Goal: Transaction & Acquisition: Purchase product/service

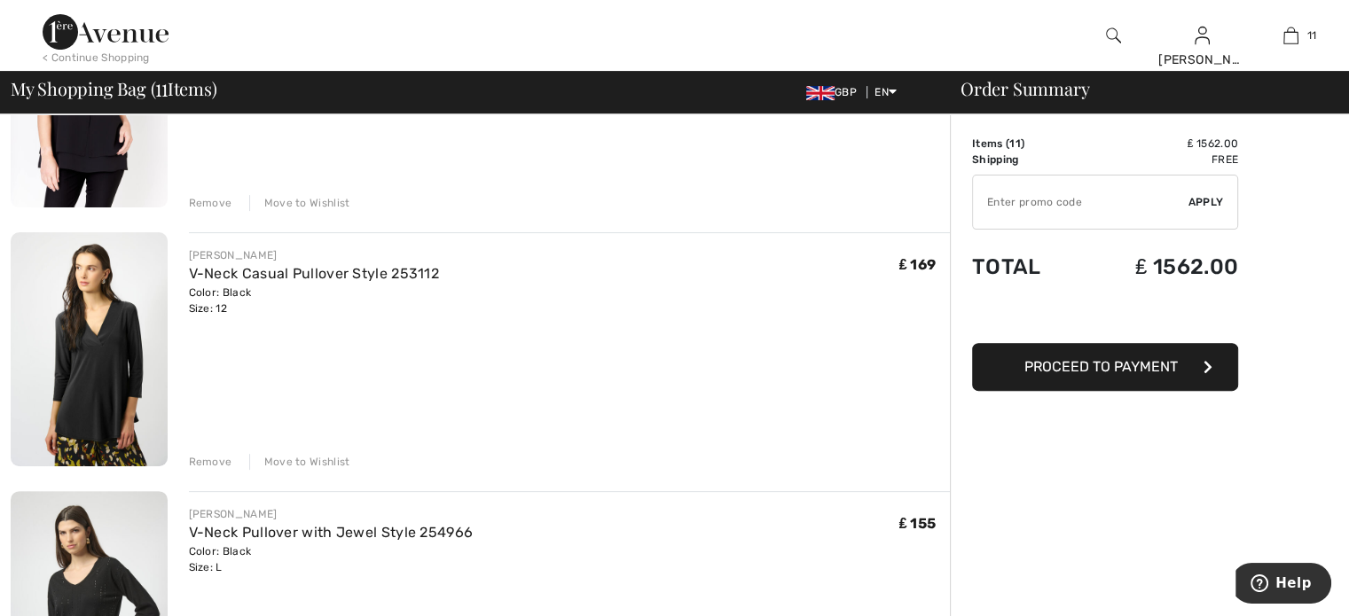
scroll to position [532, 0]
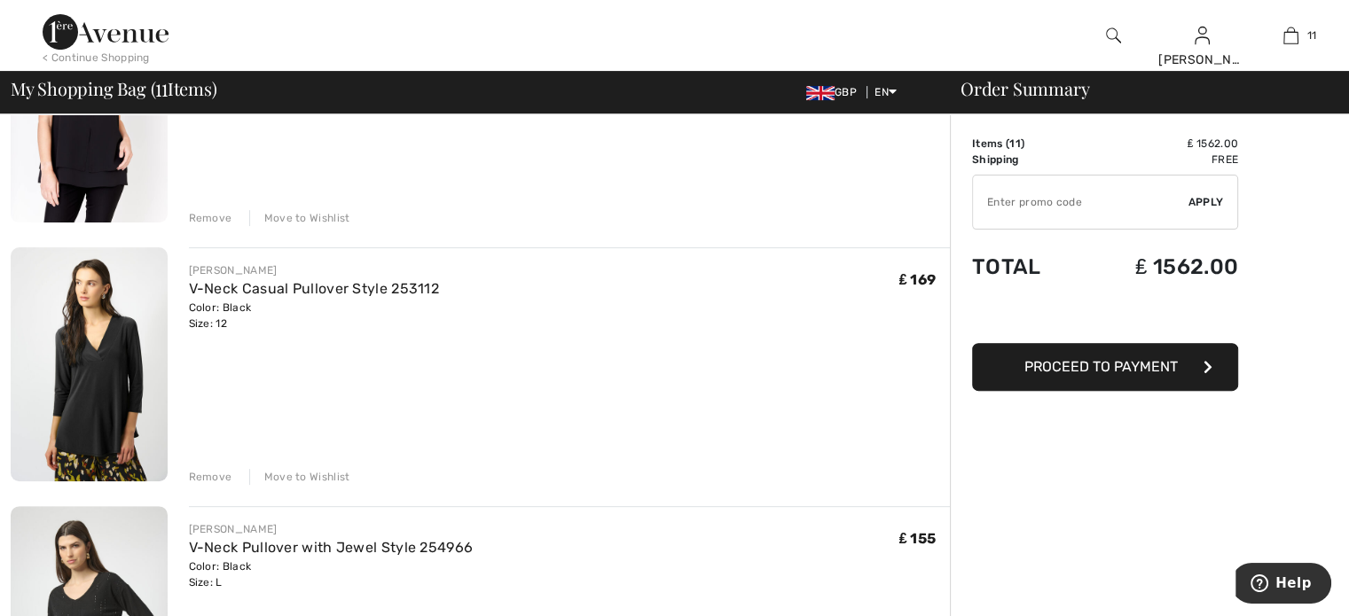
click at [107, 371] on img at bounding box center [89, 364] width 157 height 234
click at [98, 373] on img at bounding box center [89, 364] width 157 height 234
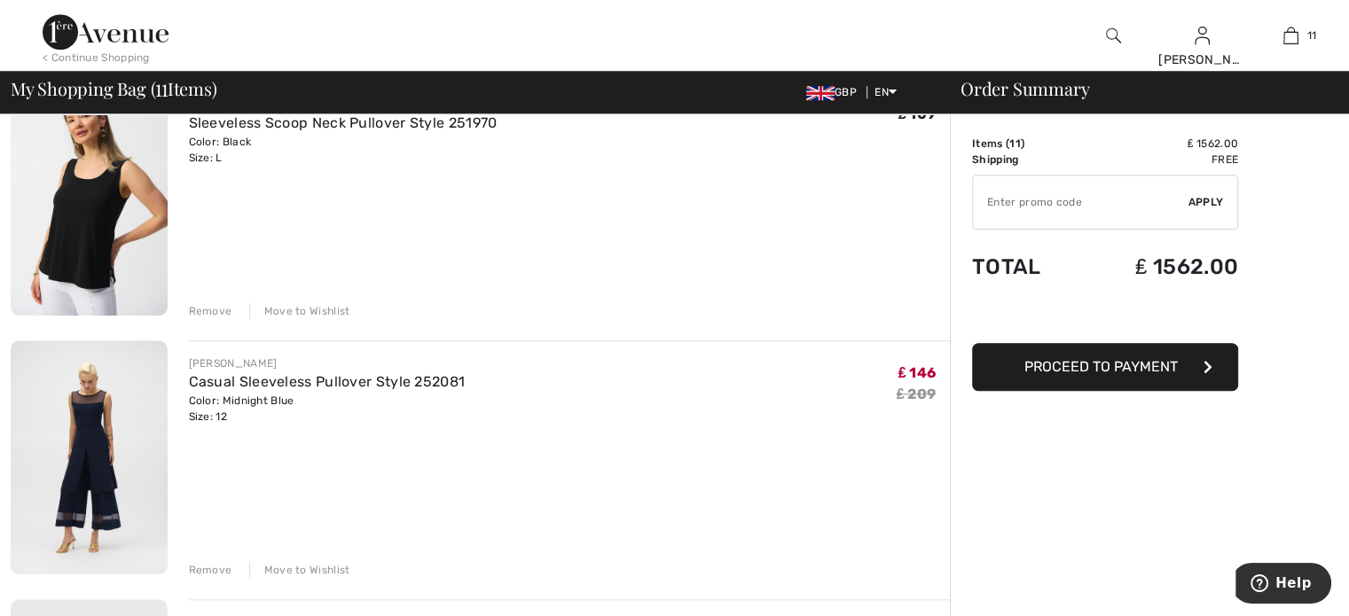
scroll to position [1508, 0]
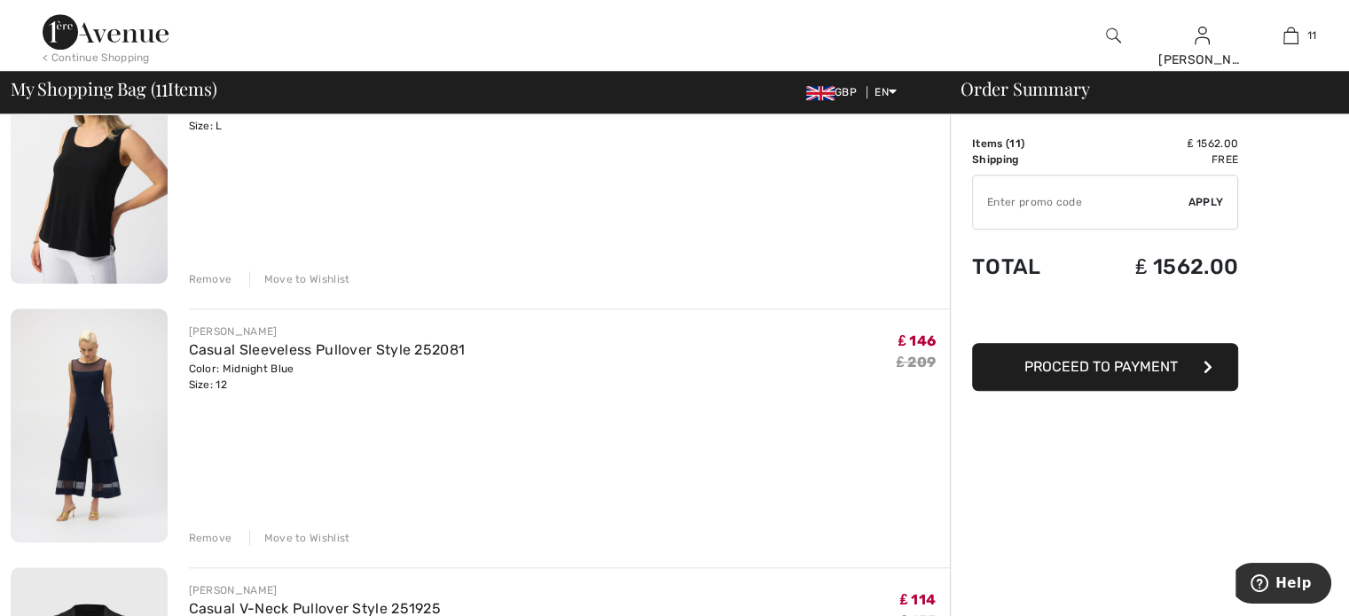
click at [208, 537] on div "Remove" at bounding box center [210, 538] width 43 height 16
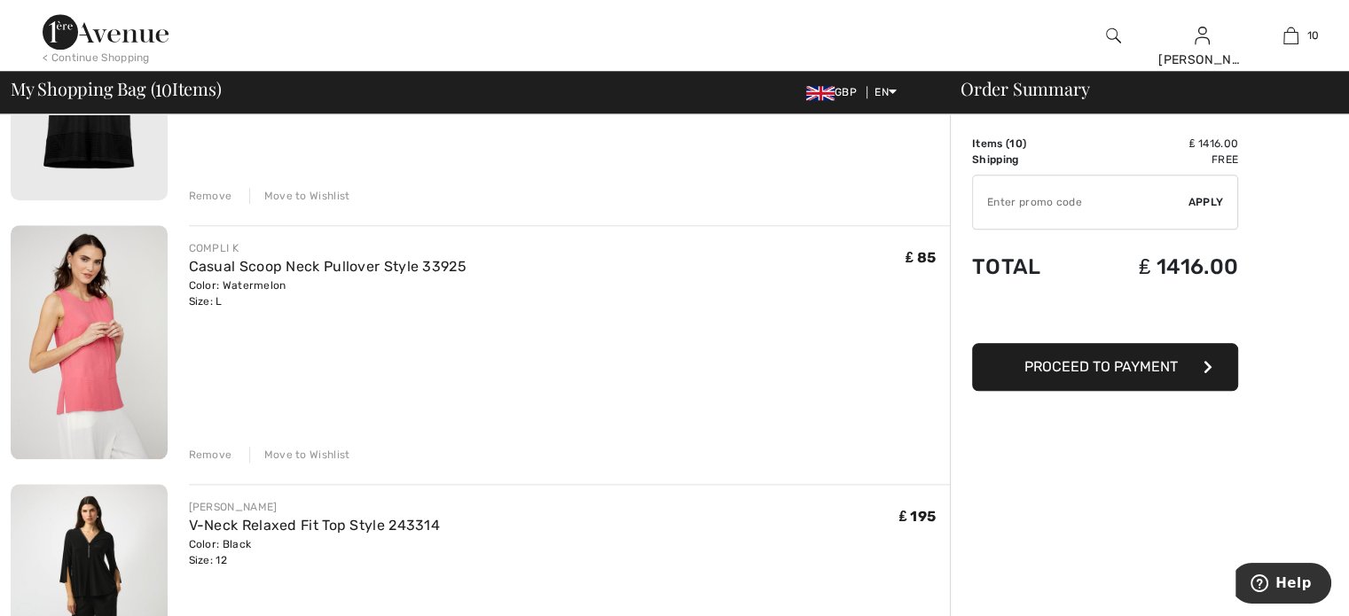
scroll to position [1951, 0]
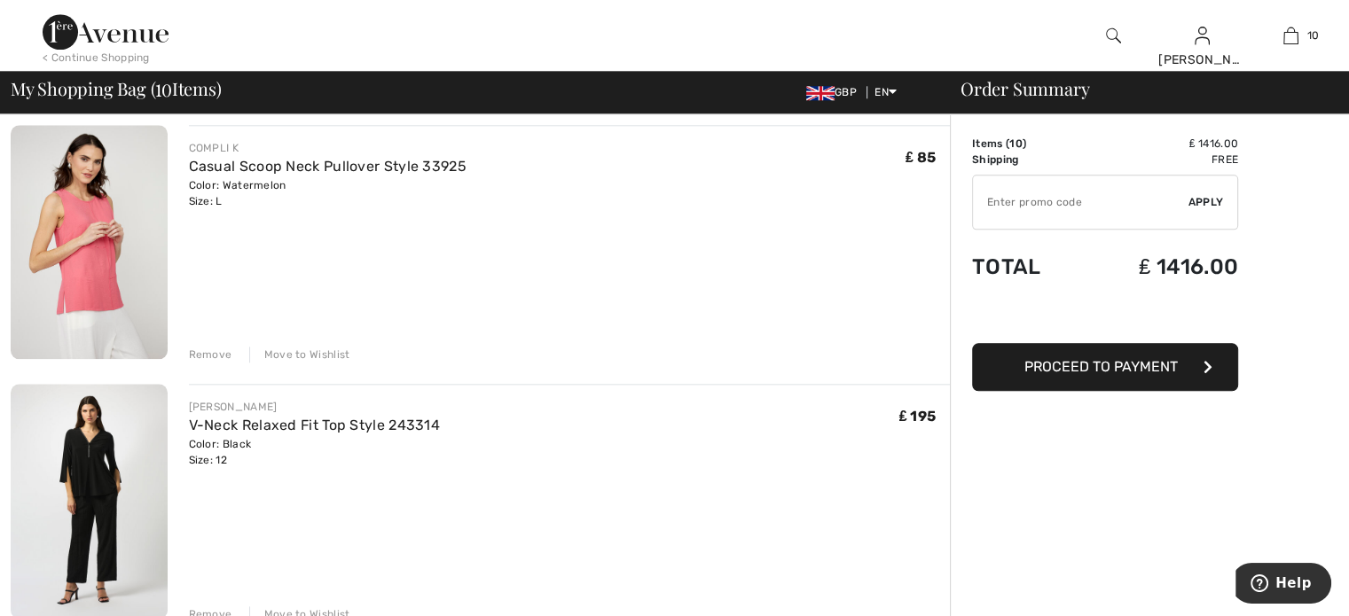
click at [93, 454] on img at bounding box center [89, 501] width 157 height 234
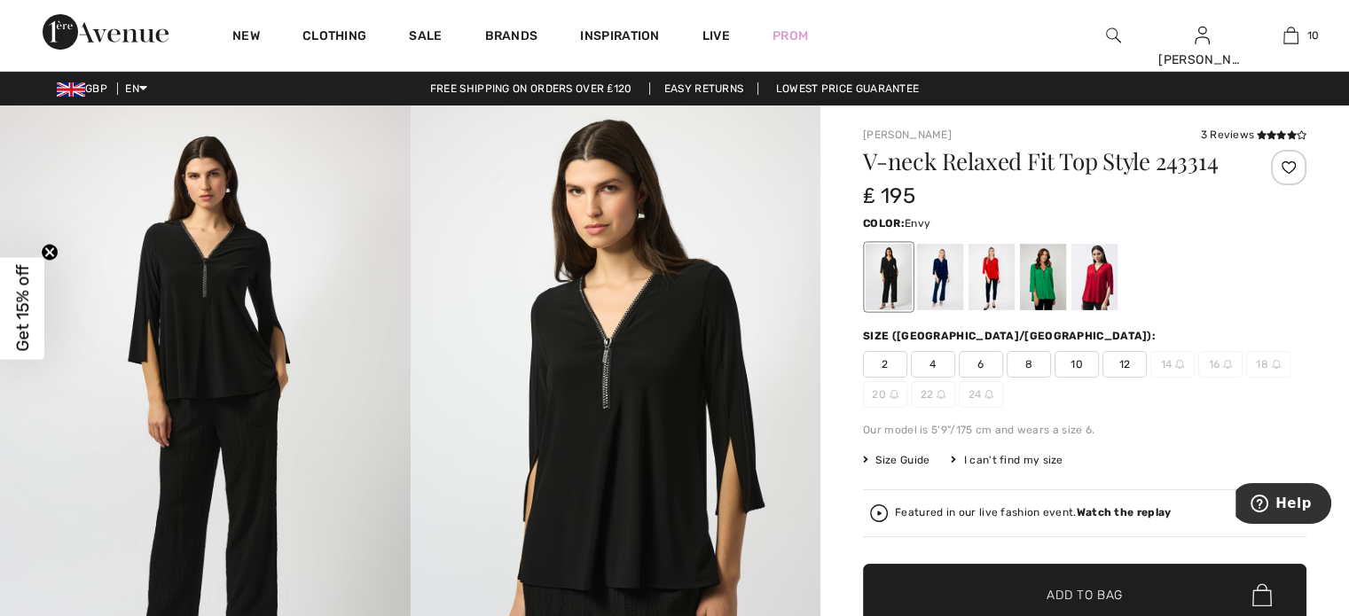
click at [1038, 289] on div at bounding box center [1043, 277] width 46 height 67
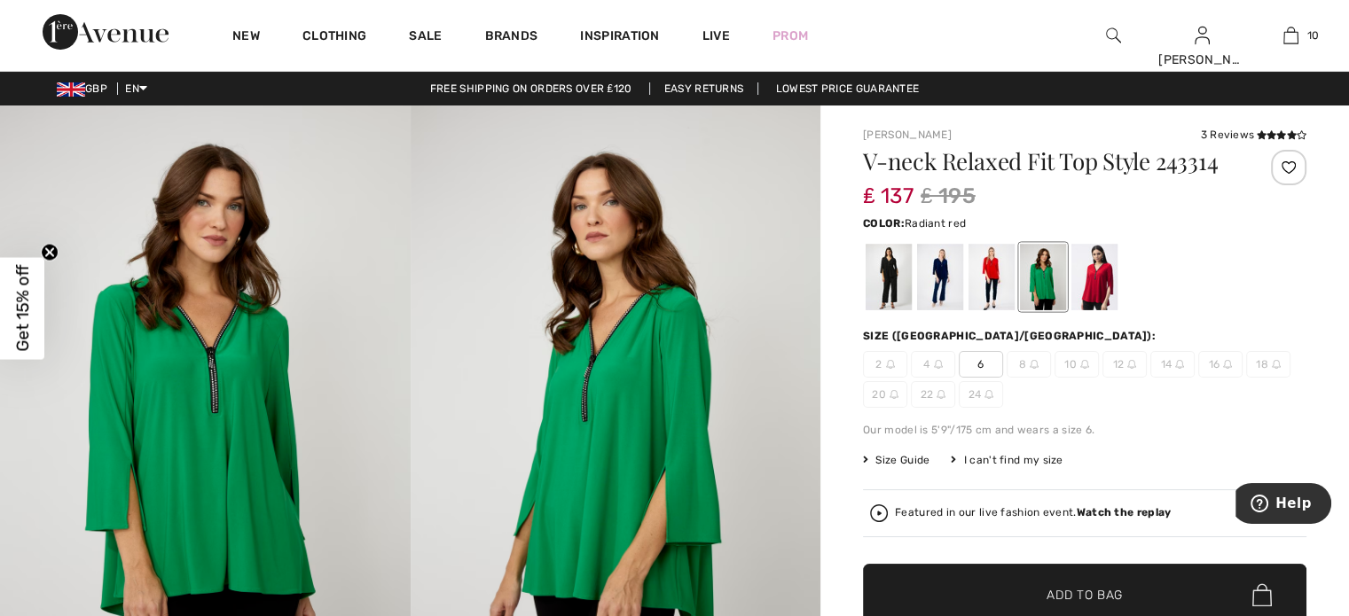
click at [1093, 276] on div at bounding box center [1094, 277] width 46 height 67
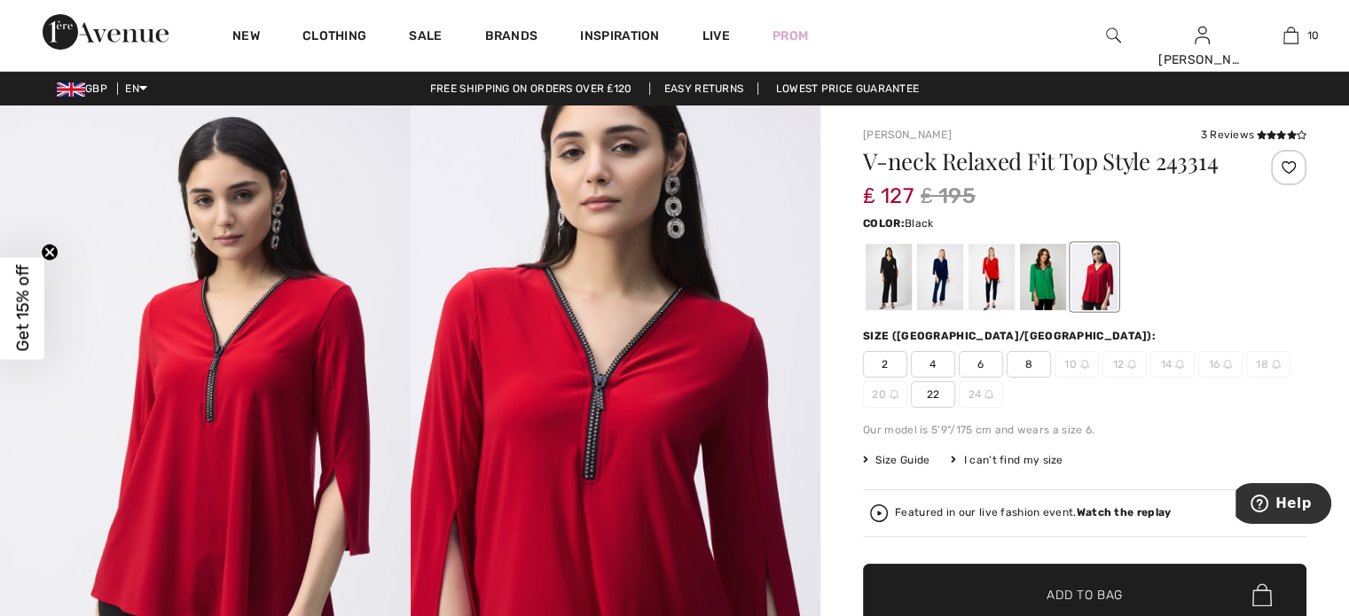
click at [894, 276] on div at bounding box center [888, 277] width 46 height 67
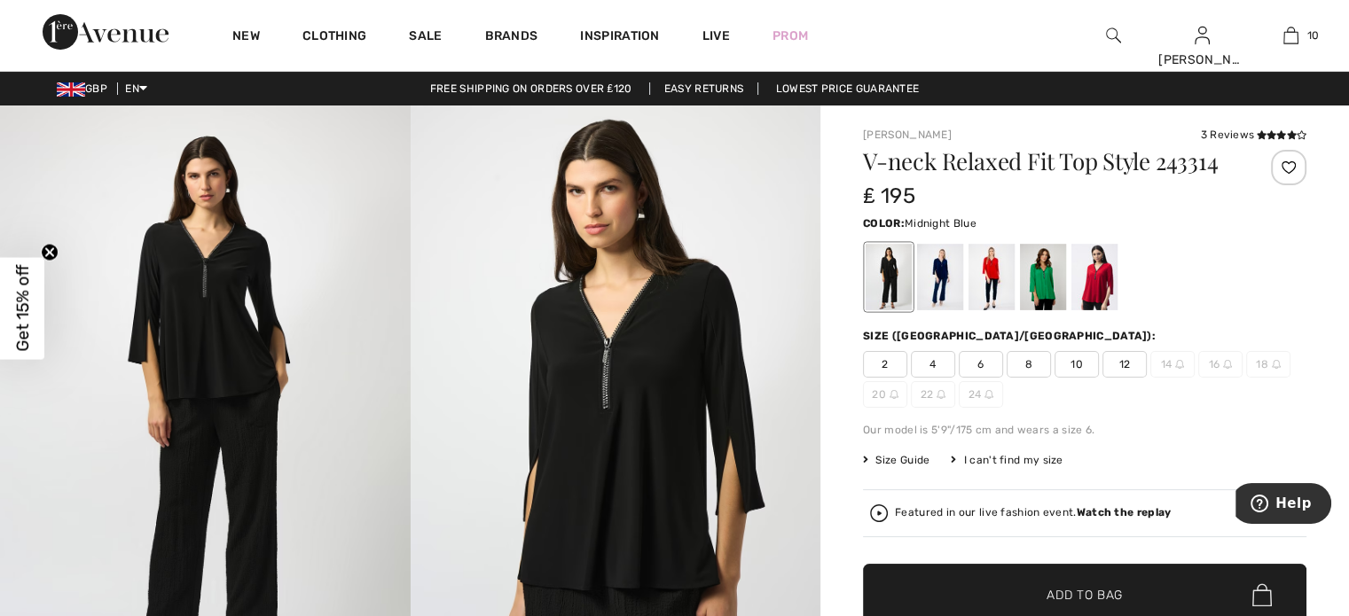
click at [937, 271] on div at bounding box center [940, 277] width 46 height 67
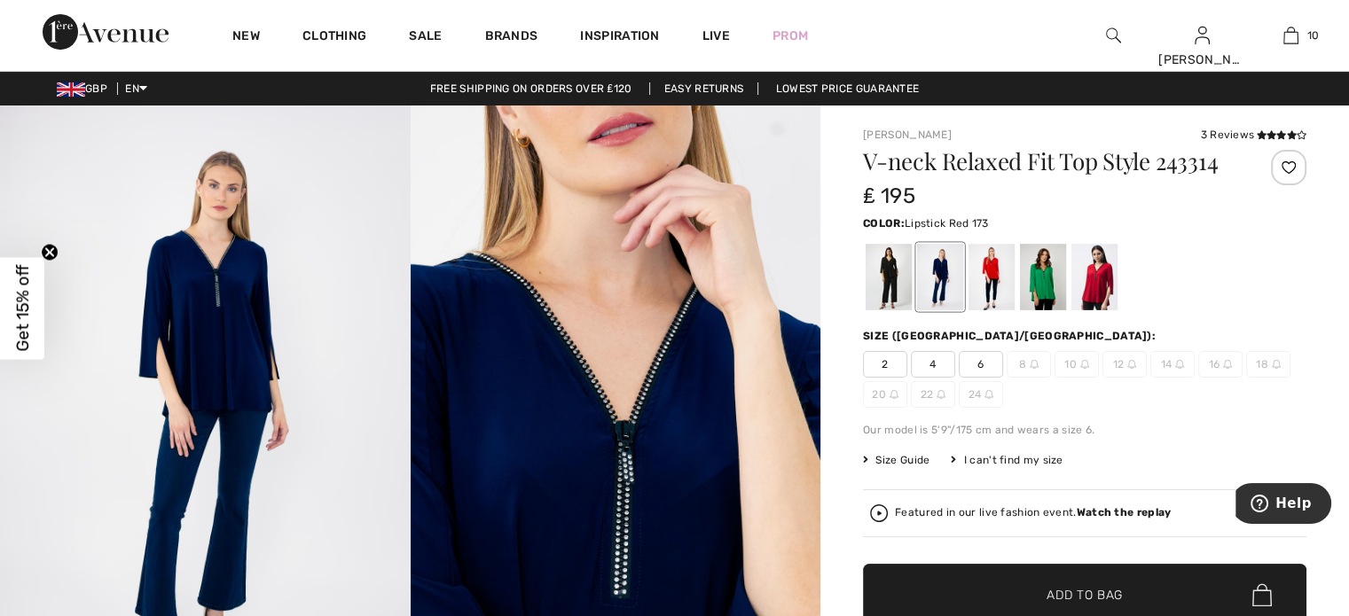
click at [991, 264] on div at bounding box center [991, 277] width 46 height 67
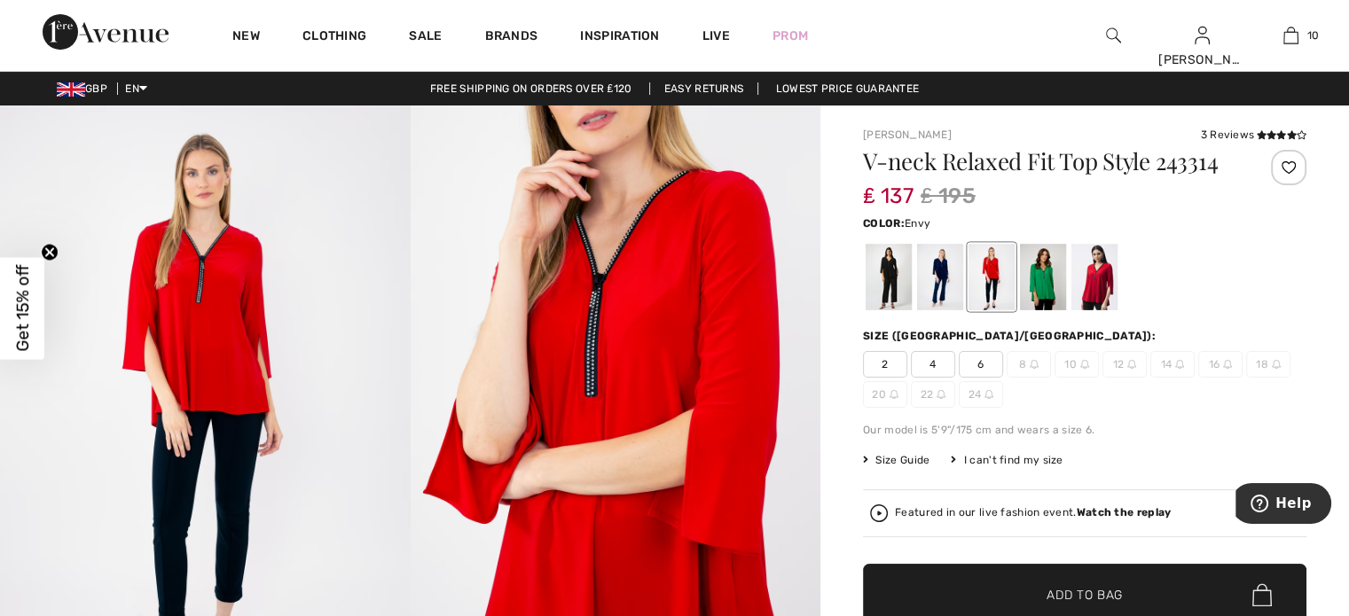
click at [1046, 279] on div at bounding box center [1043, 277] width 46 height 67
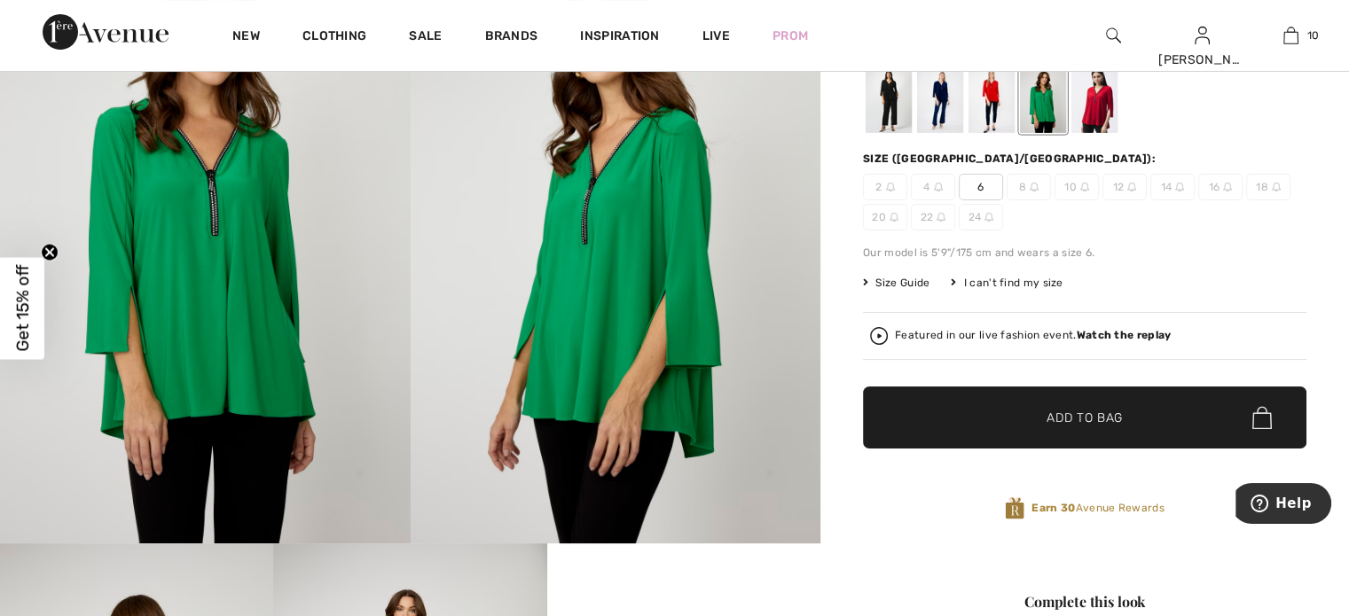
scroll to position [89, 0]
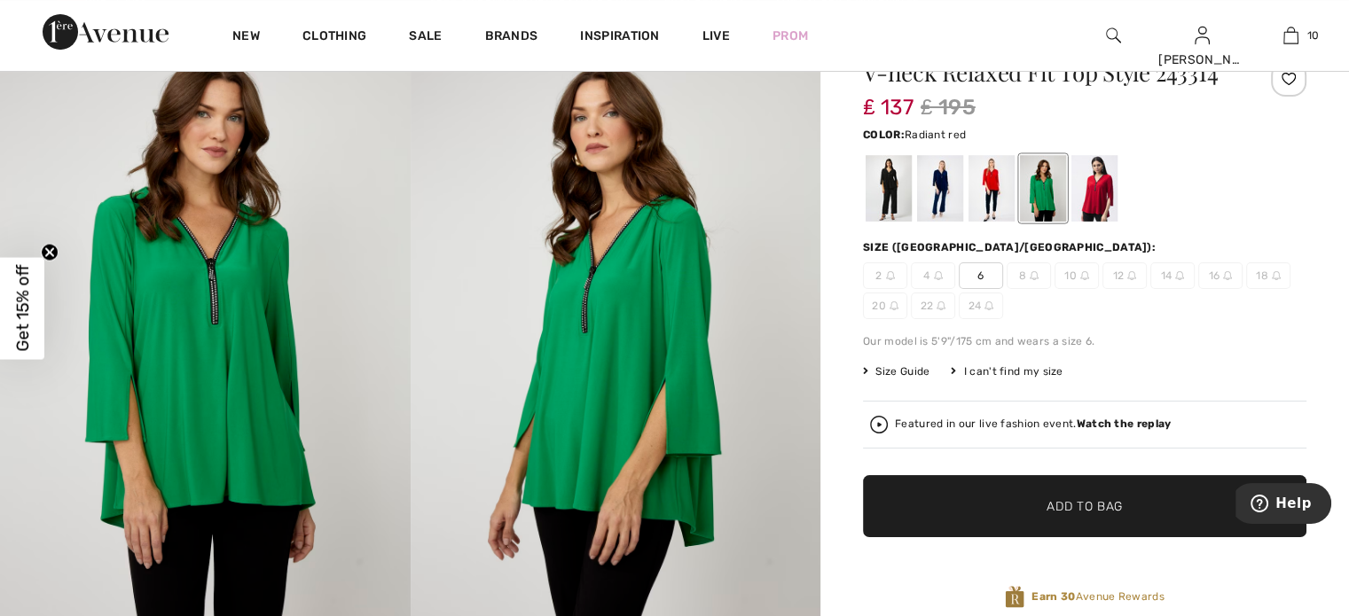
click at [1100, 193] on div at bounding box center [1094, 188] width 46 height 67
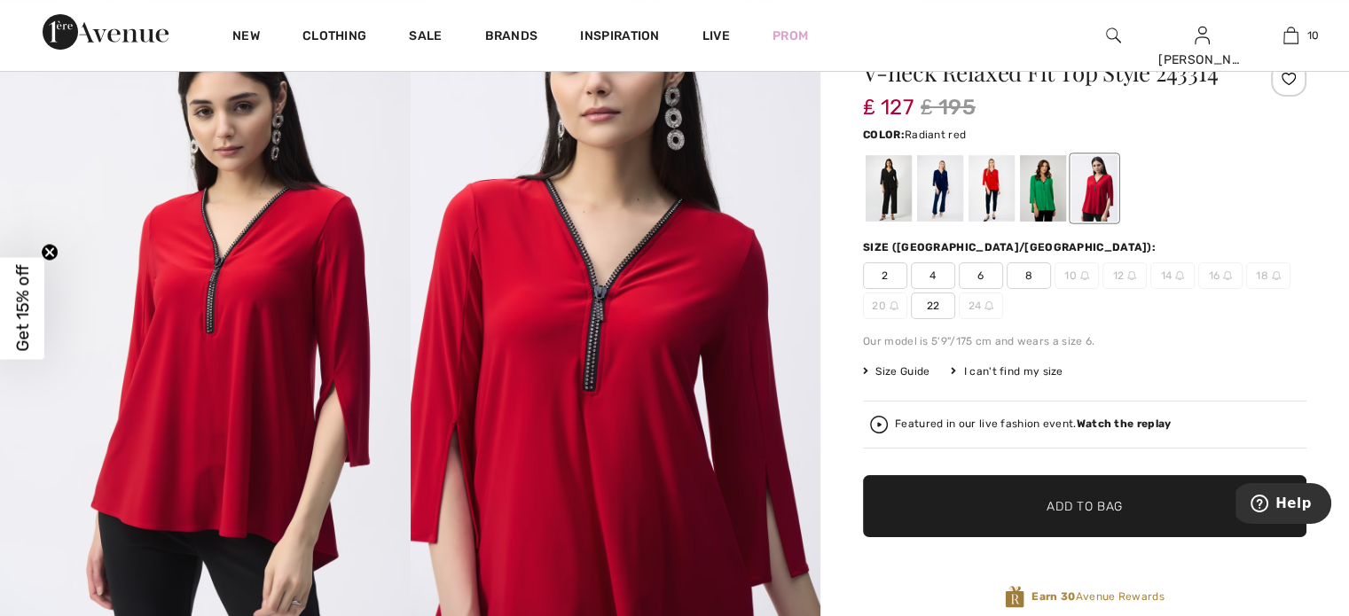
scroll to position [0, 0]
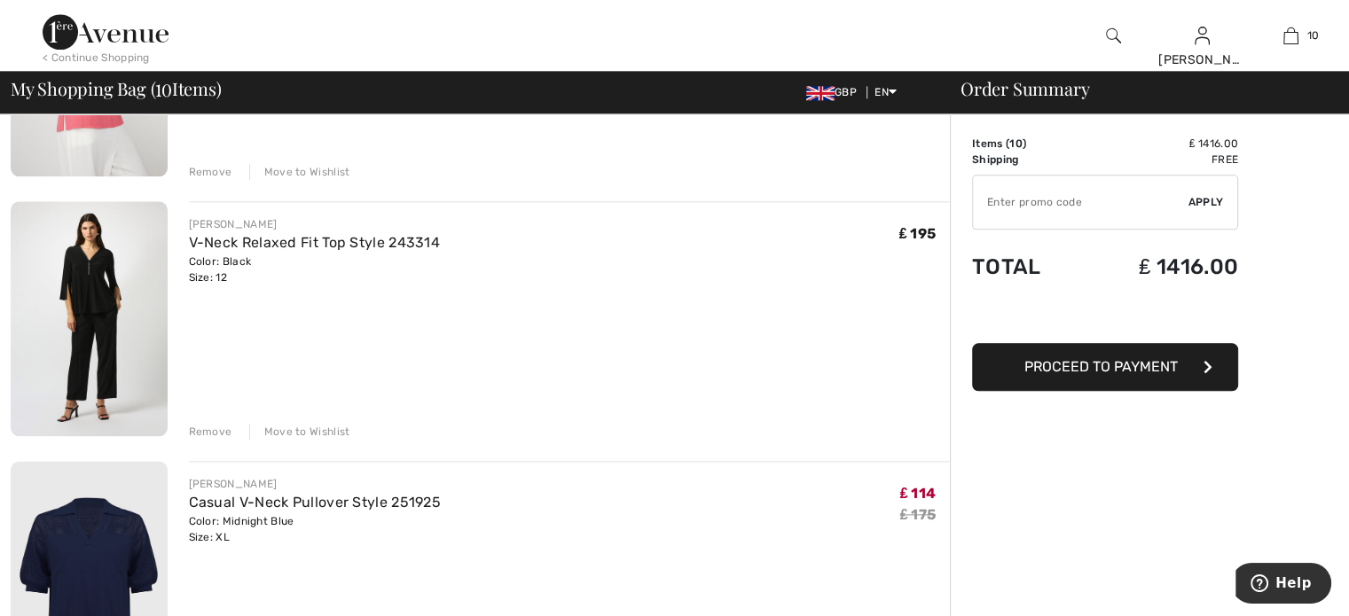
scroll to position [2128, 0]
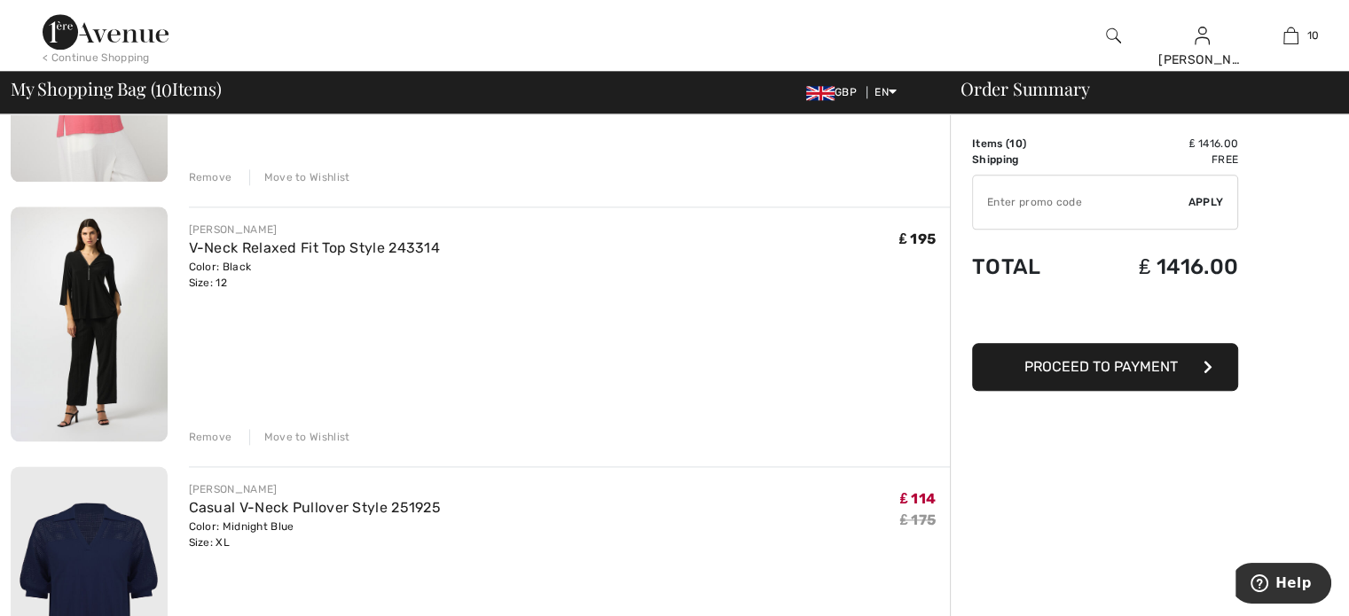
click at [1020, 212] on input "TEXT" at bounding box center [1080, 202] width 215 height 53
type input "GC010096534"
click at [1207, 200] on span "Apply" at bounding box center [1205, 202] width 35 height 16
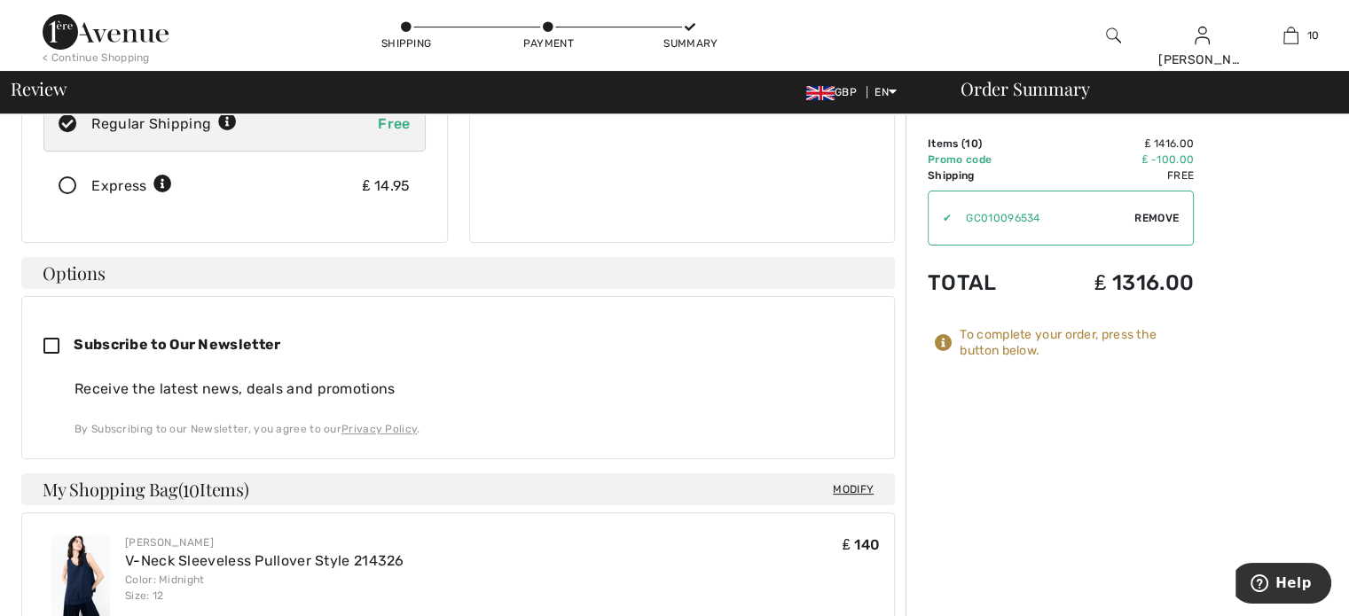
scroll to position [355, 0]
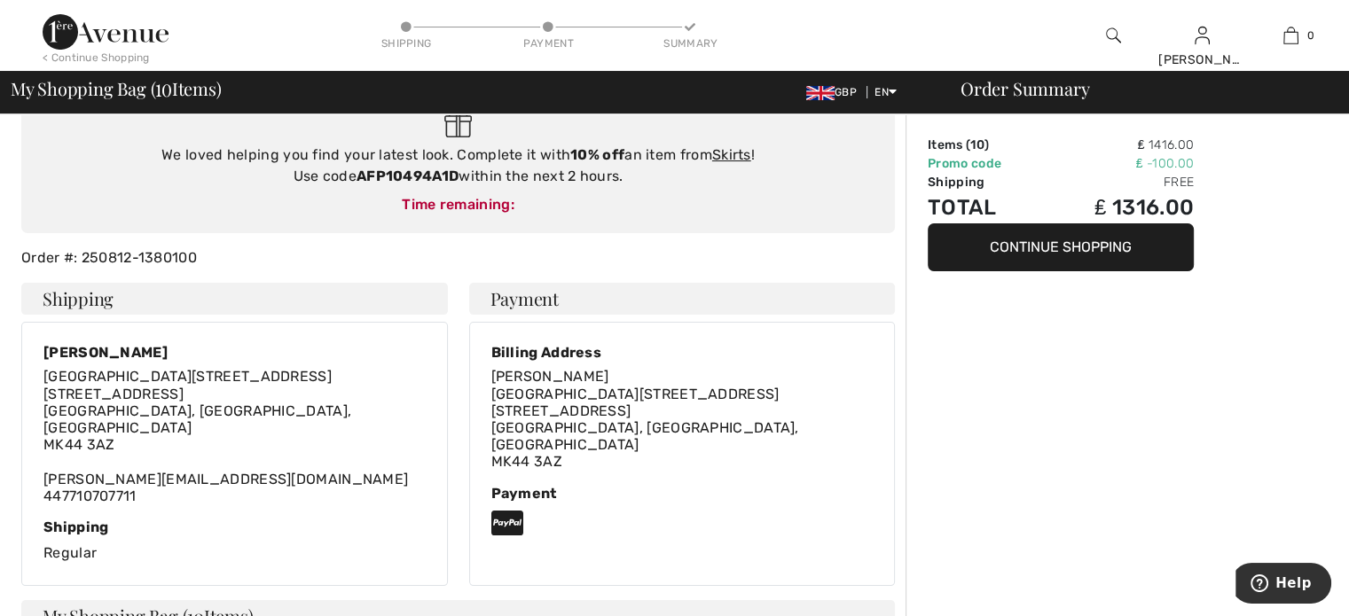
scroll to position [177, 0]
